Goal: Information Seeking & Learning: Learn about a topic

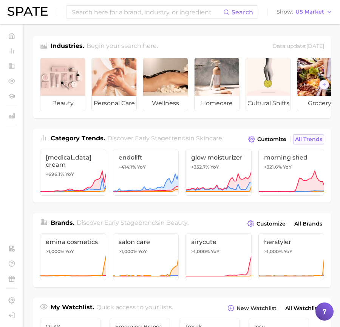
click at [305, 141] on span "All Trends" at bounding box center [308, 139] width 27 height 6
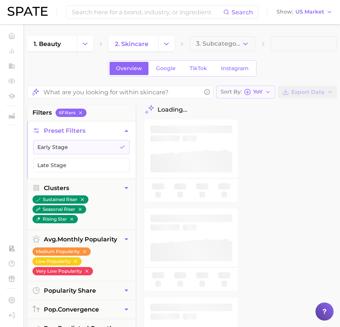
click at [260, 90] on span "YoY" at bounding box center [257, 92] width 9 height 4
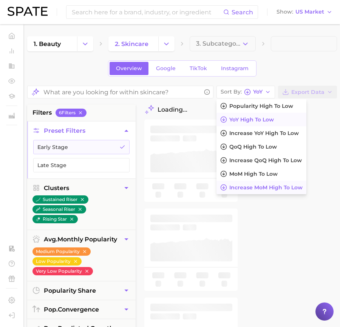
click at [254, 186] on span "Increase MoM high to low" at bounding box center [265, 188] width 73 height 6
